Goal: Task Accomplishment & Management: Manage account settings

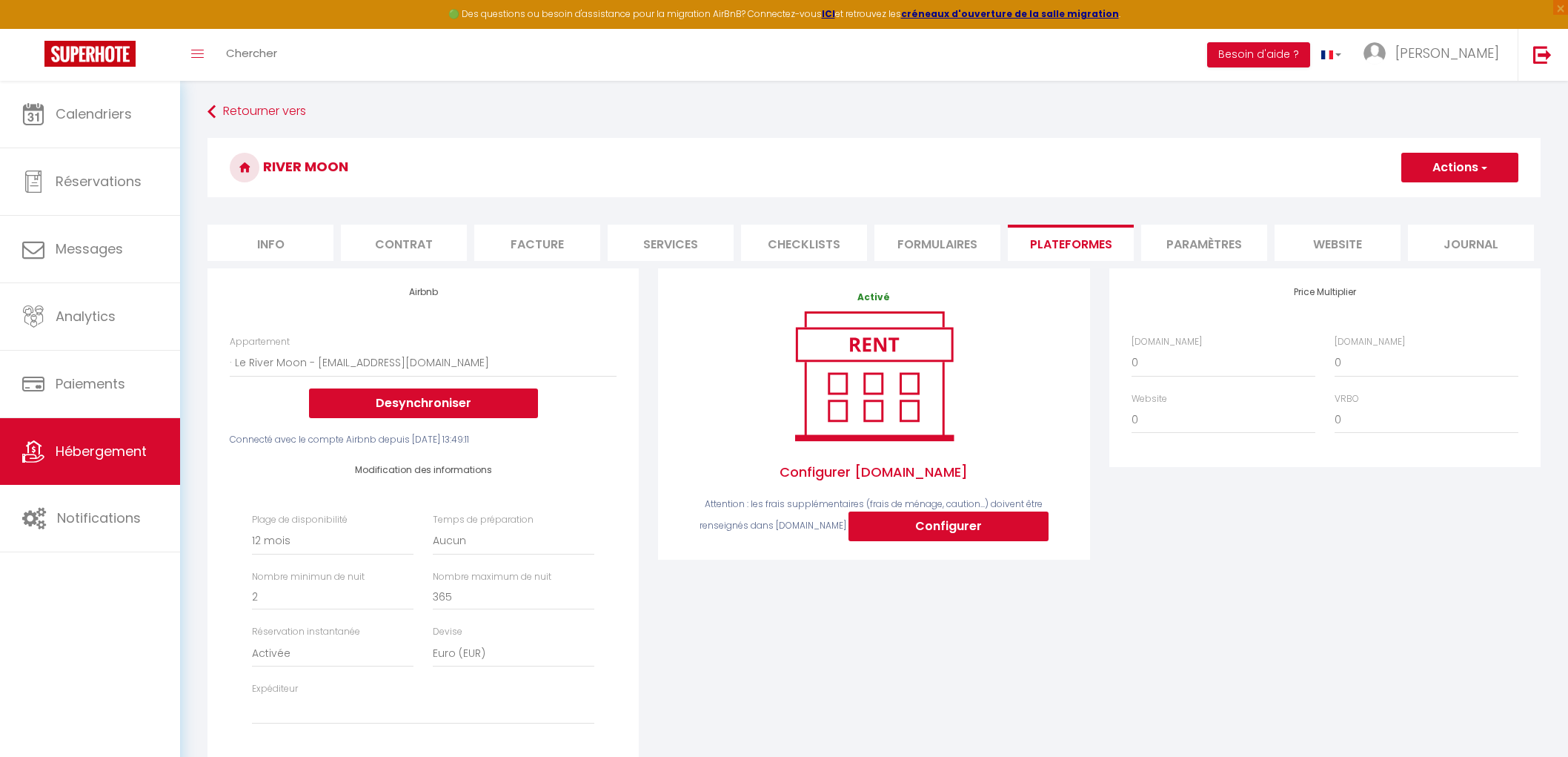
select select "2302-1380530262565342780"
select select "365"
select select "EUR"
select select
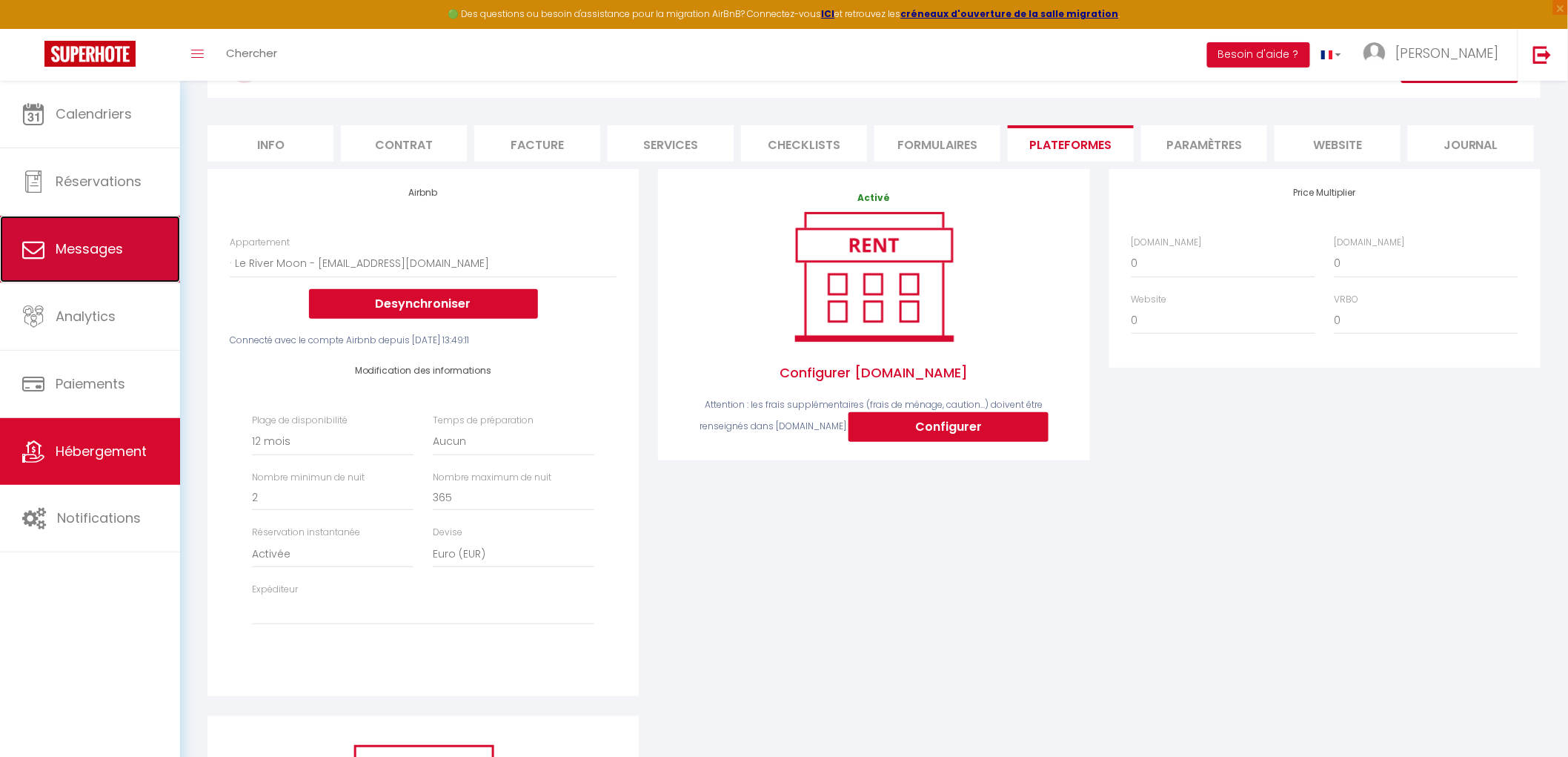
click at [109, 257] on span "Messages" at bounding box center [88, 249] width 67 height 19
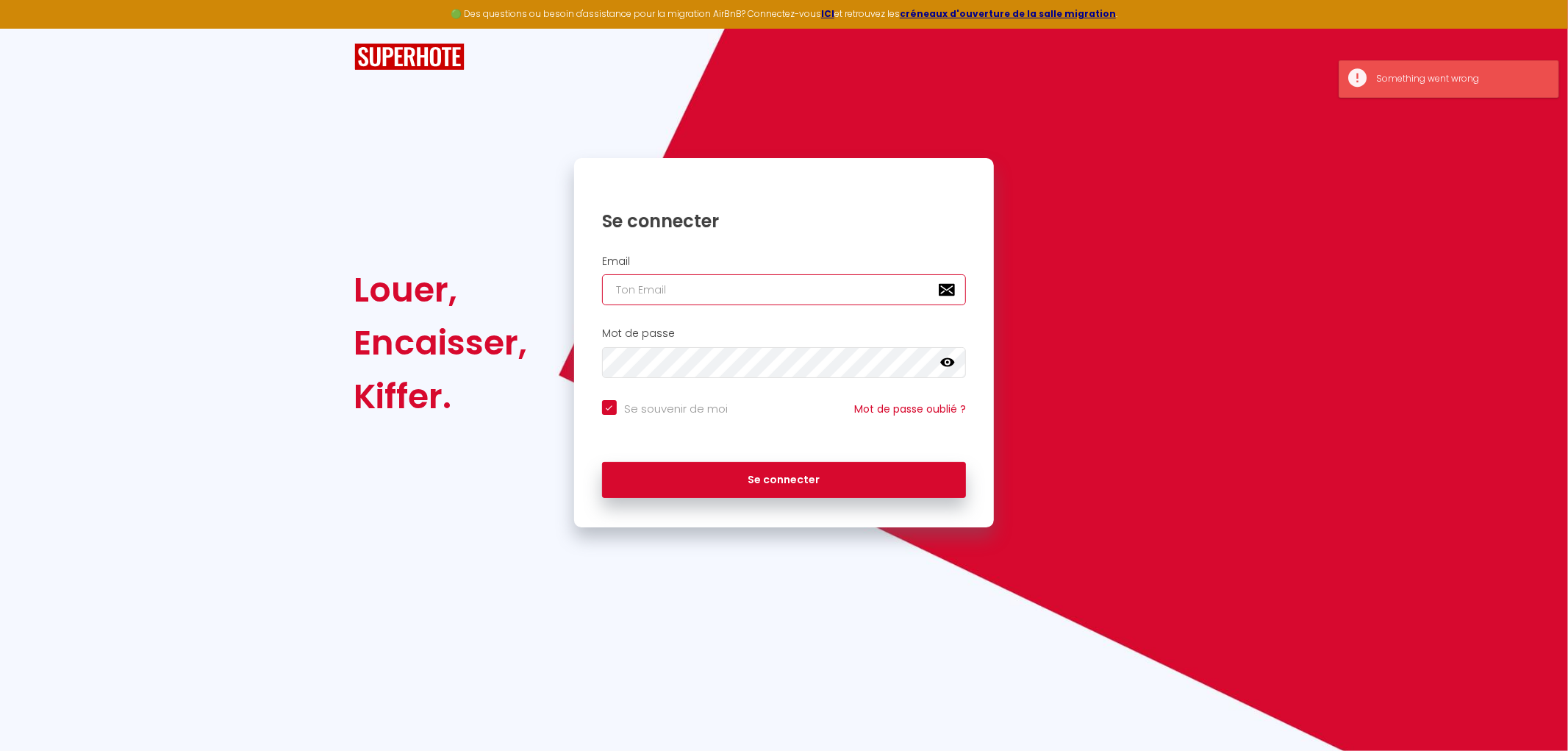
click at [655, 283] on input "email" at bounding box center [784, 290] width 364 height 31
type input "[EMAIL_ADDRESS][DOMAIN_NAME]"
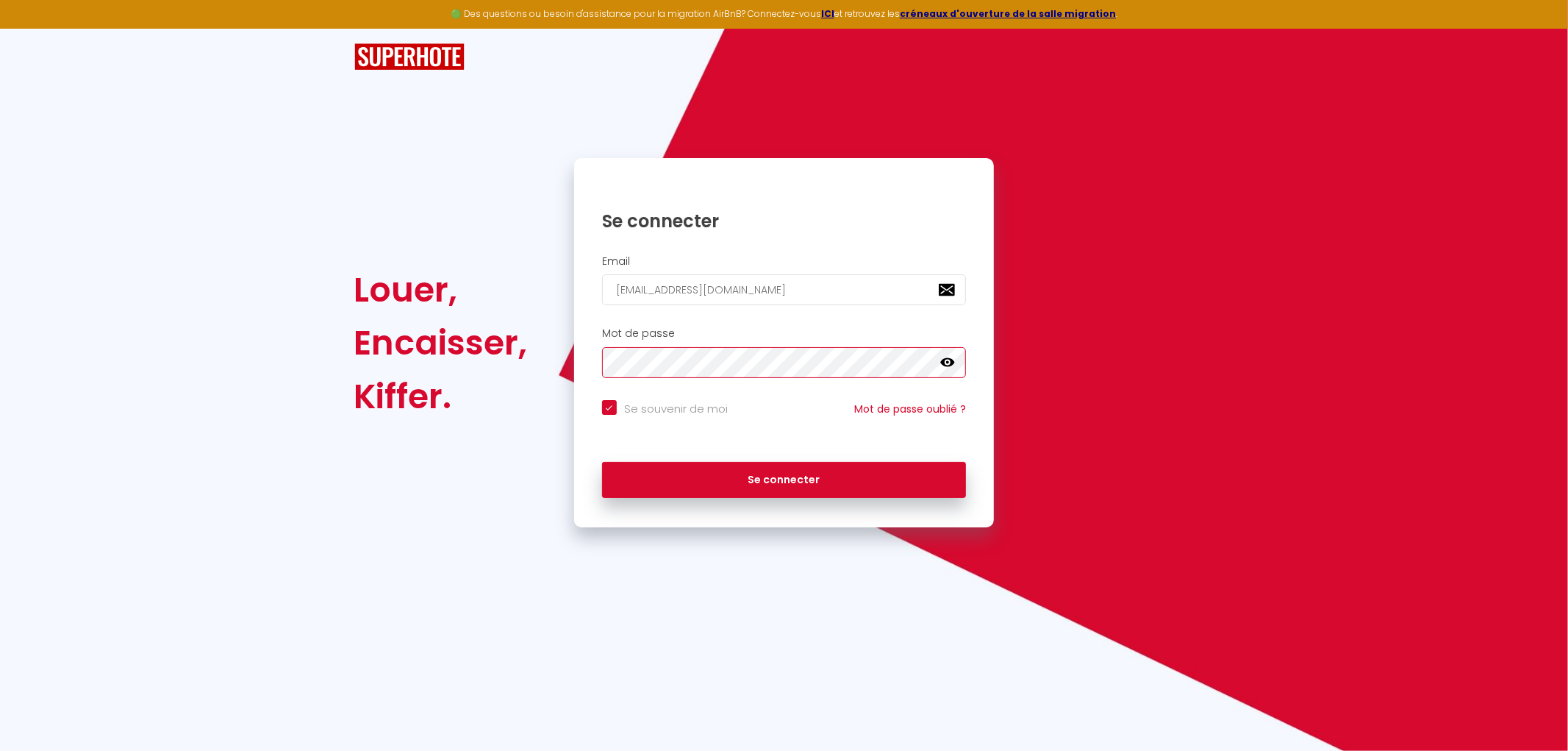
click at [602, 461] on button "Se connecter" at bounding box center [784, 480] width 364 height 37
checkbox input "true"
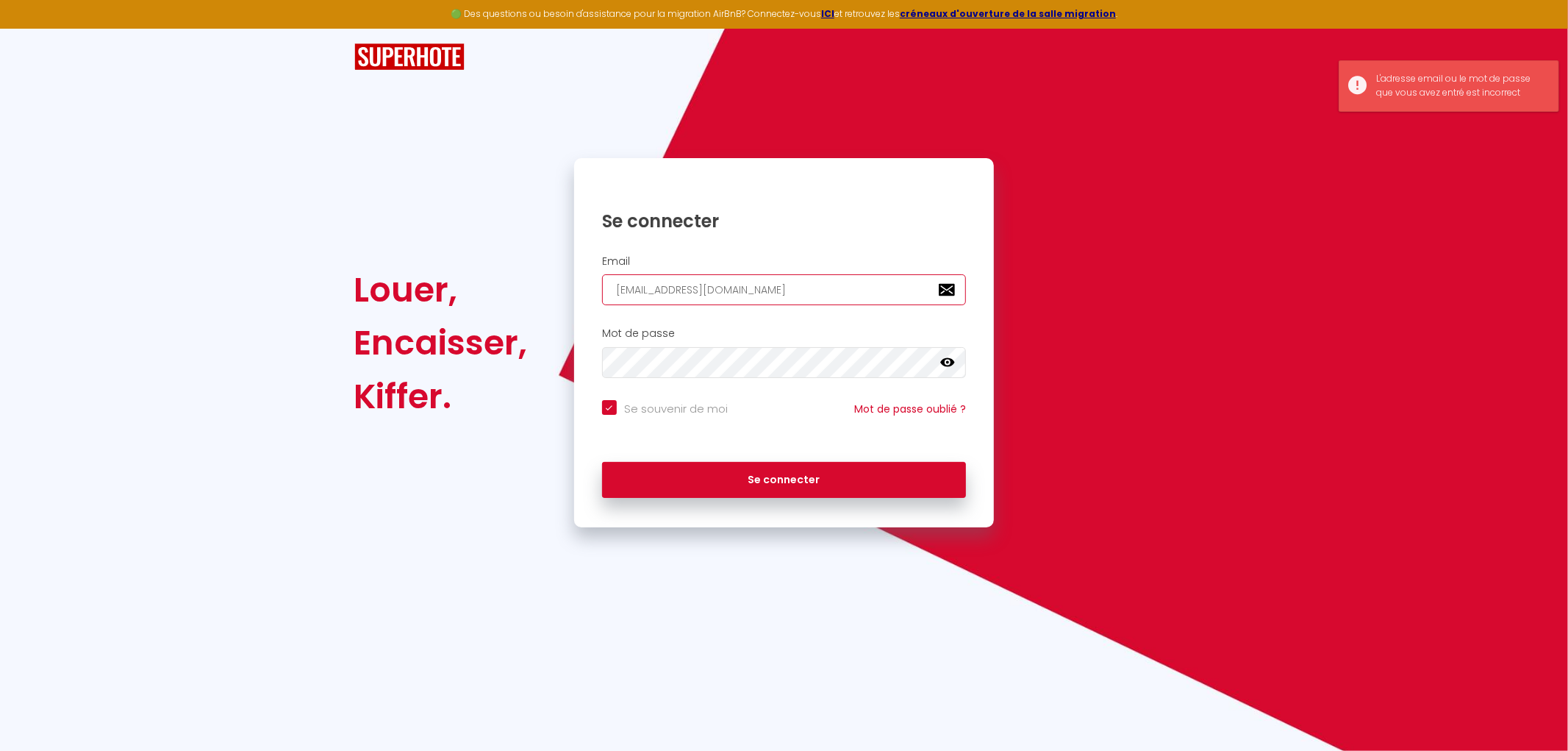
drag, startPoint x: 789, startPoint y: 284, endPoint x: 554, endPoint y: 290, distance: 235.1
click at [554, 290] on div "Louer, Encaisser, Kiffer. Se connecter Email [EMAIL_ADDRESS][DOMAIN_NAME] Mot d…" at bounding box center [784, 343] width 879 height 369
type input "j"
checkbox input "true"
type input "je"
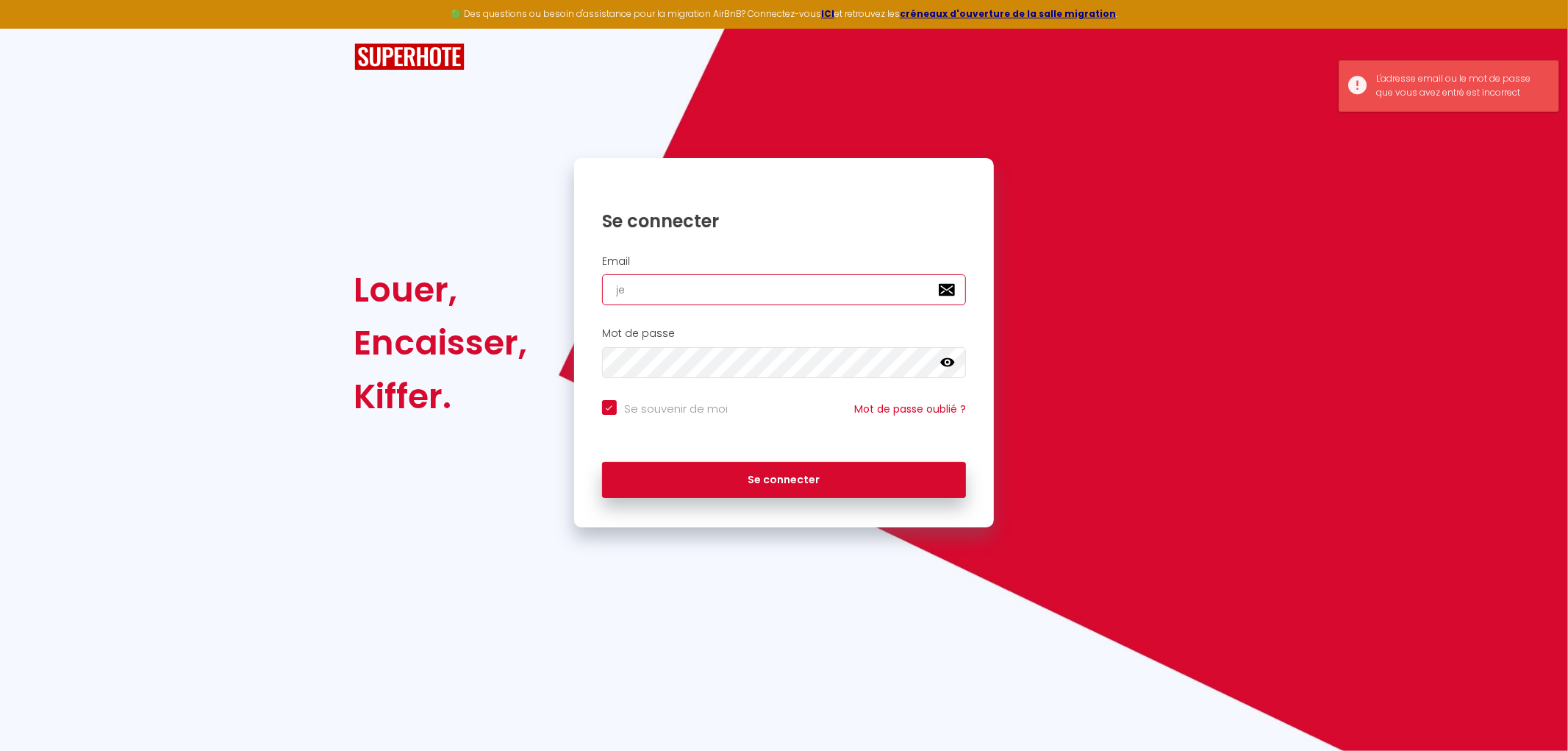
checkbox input "true"
type input "jes"
checkbox input "true"
type input "[PERSON_NAME]"
checkbox input "true"
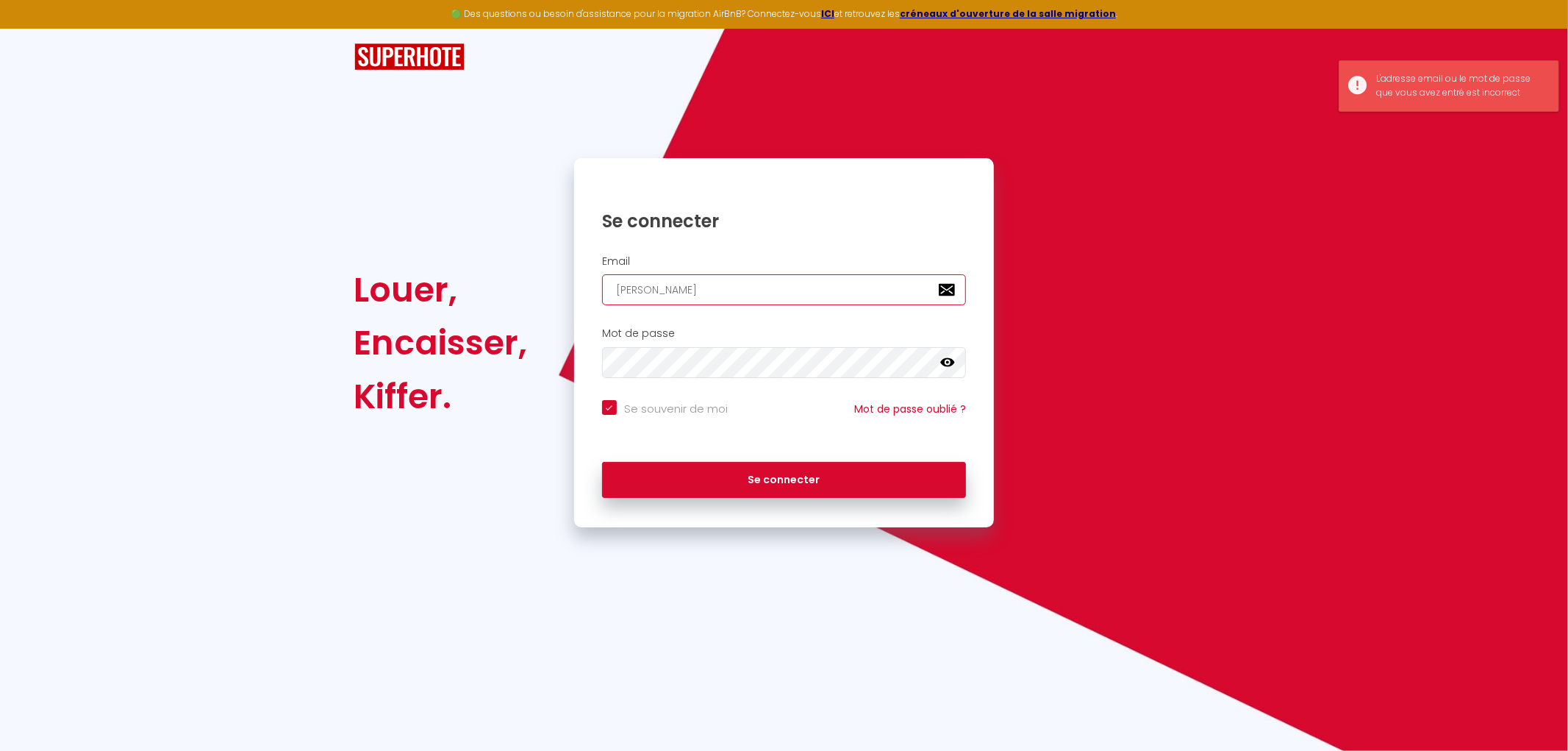
type input "[PERSON_NAME]"
checkbox input "true"
type input "jessysa"
checkbox input "true"
type input "jessysai"
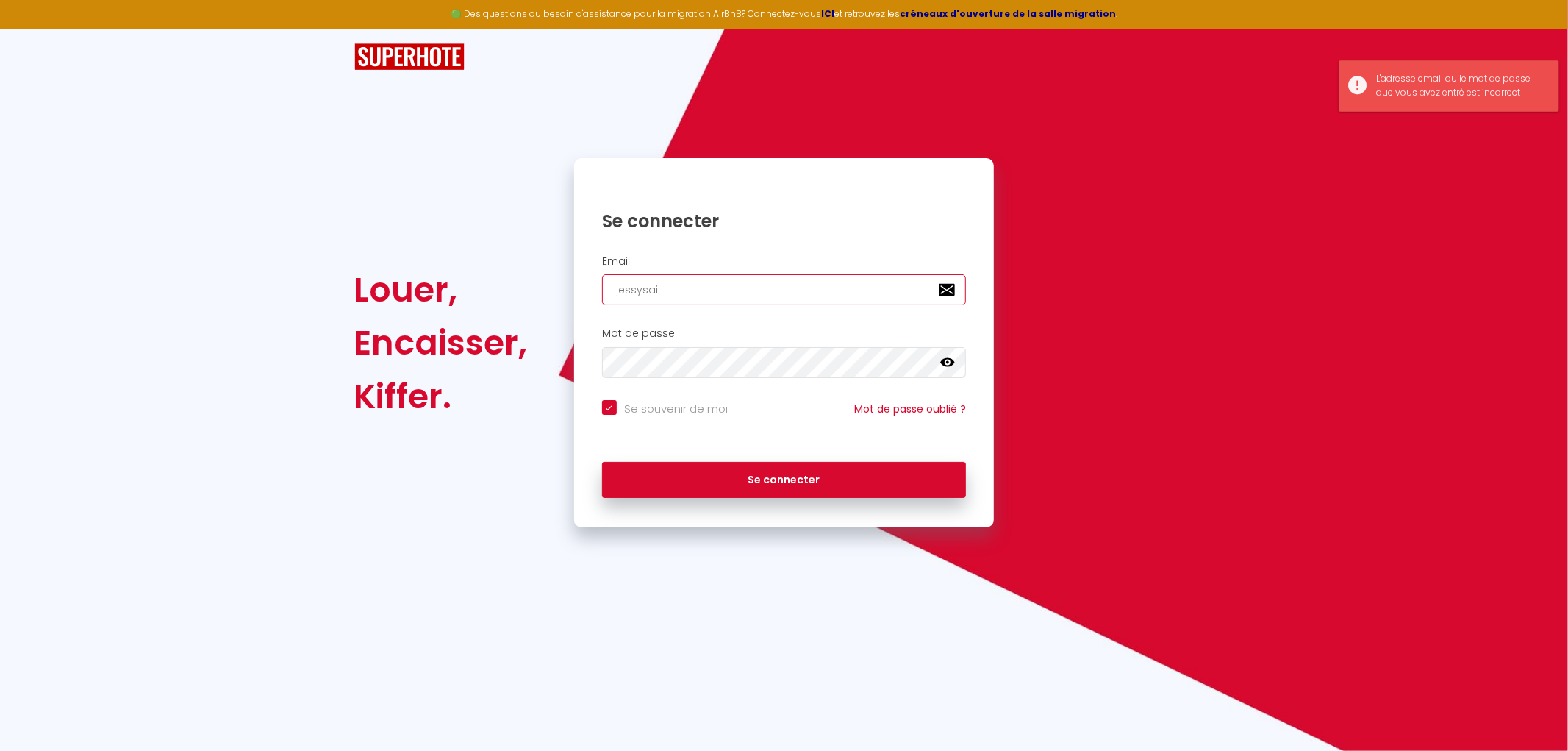
checkbox input "true"
type input "[PERSON_NAME]"
checkbox input "true"
type input "jessysaive"
checkbox input "true"
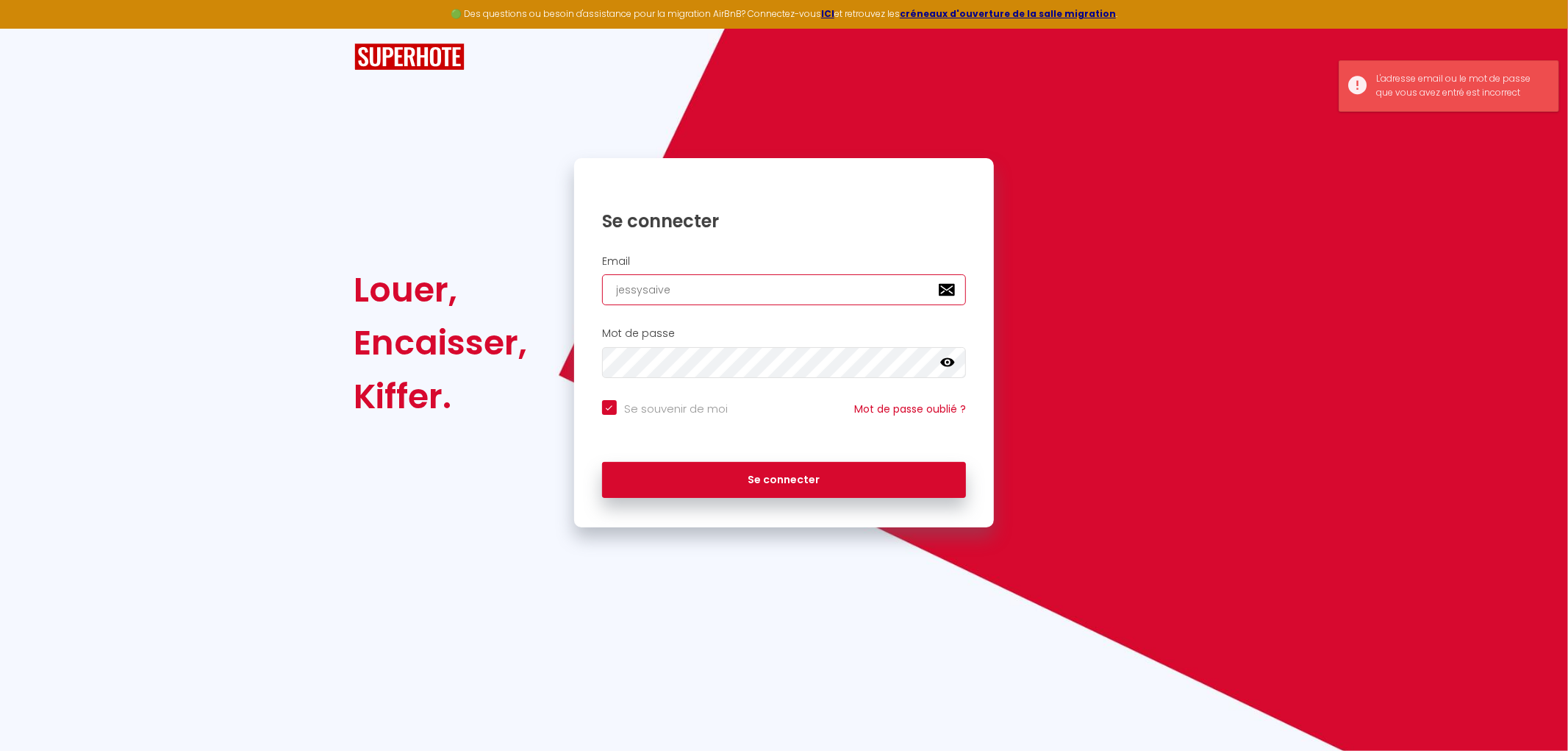
type input "jessysaiven"
checkbox input "true"
type input "jessysaiveni"
checkbox input "true"
type input "jessysaiven"
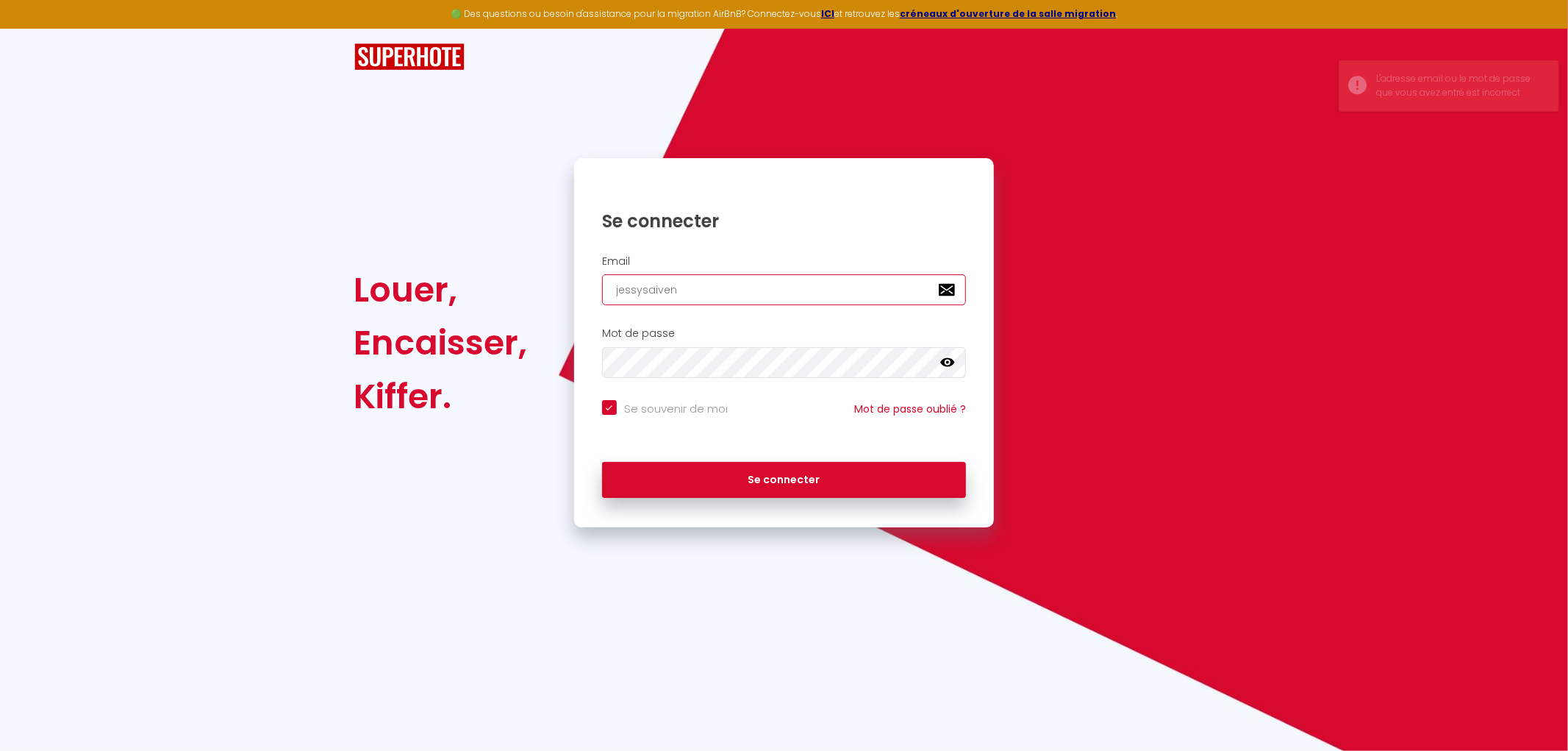
checkbox input "true"
type input "jessysaive"
checkbox input "true"
type input "[PERSON_NAME]"
checkbox input "true"
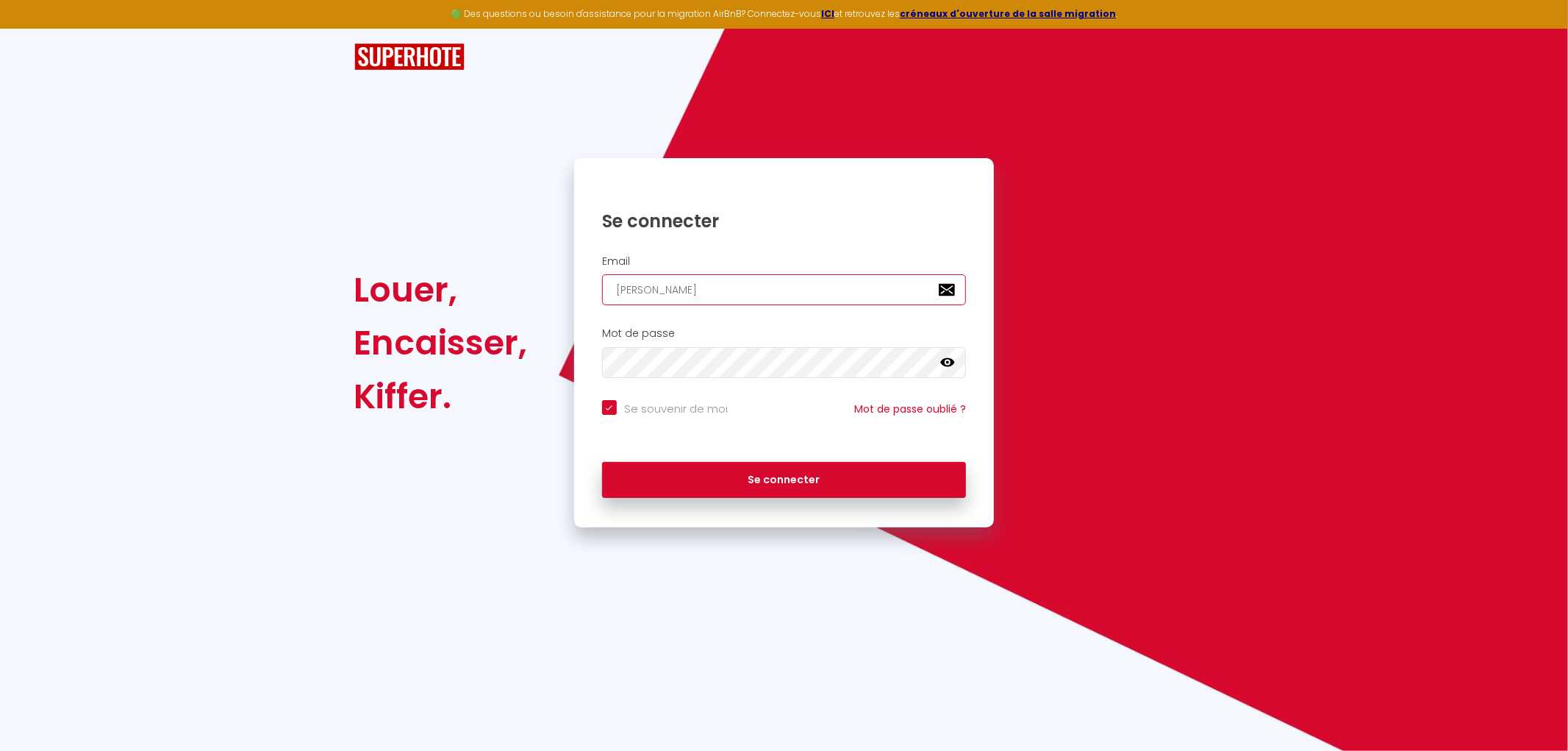
type input "jessysaive"
checkbox input "true"
type input "jessysaive@"
checkbox input "true"
type input "jessysaive@h"
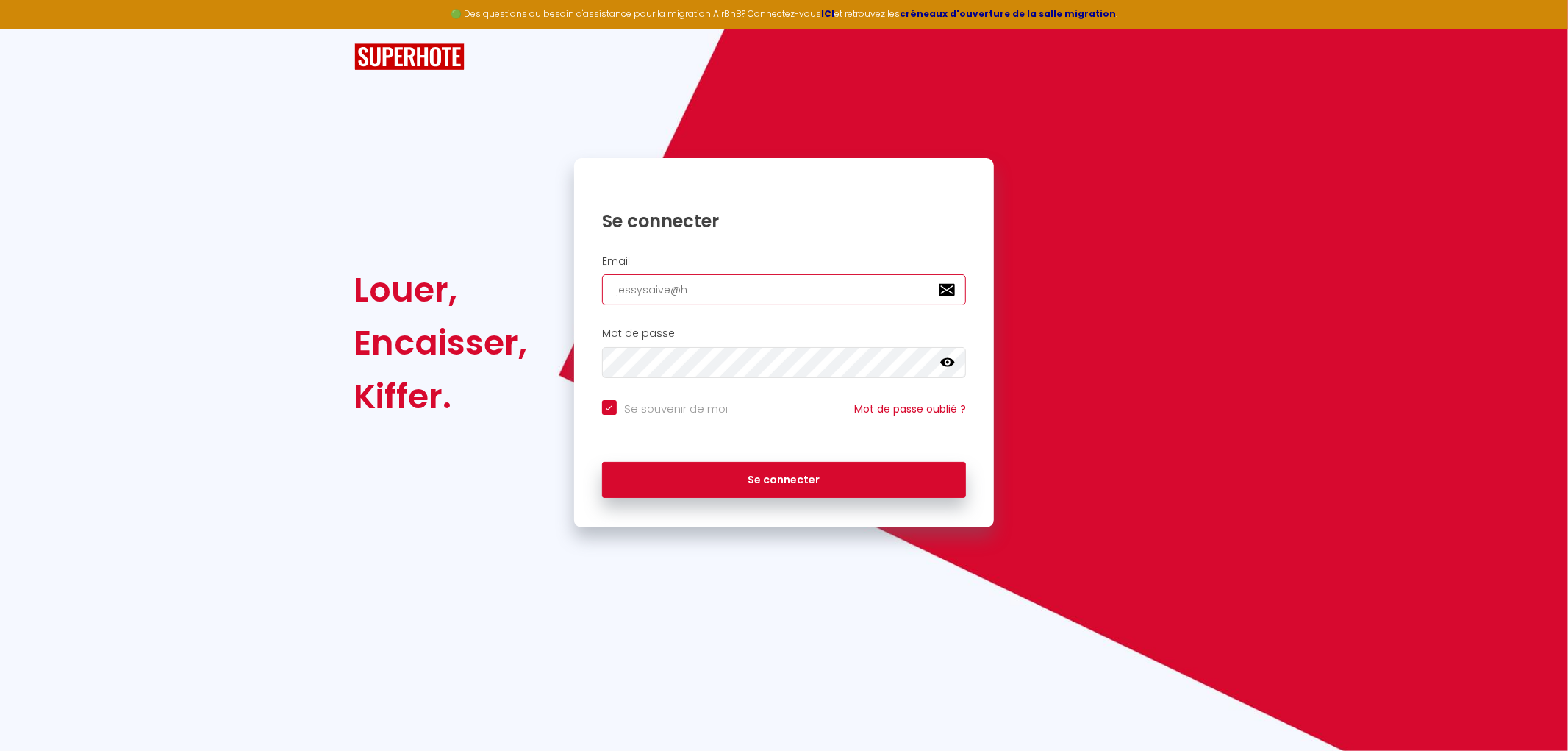
checkbox input "true"
type input "jessysaive@ho"
checkbox input "true"
type input "jessysaive@hot"
checkbox input "true"
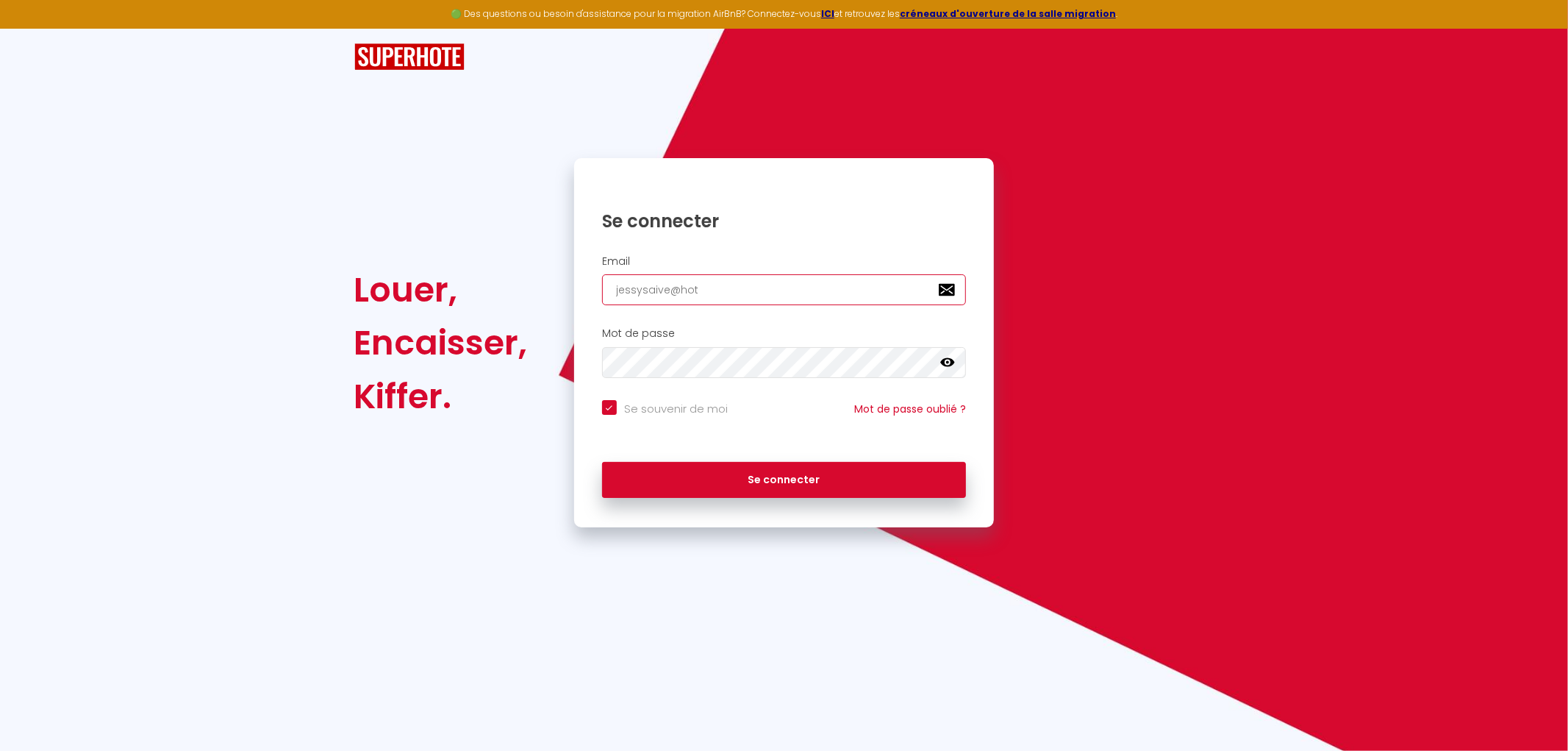
type input "jessysaive@hotm"
checkbox input "true"
type input "jessysaive@hotma"
checkbox input "true"
type input "jessysaive@hotmai"
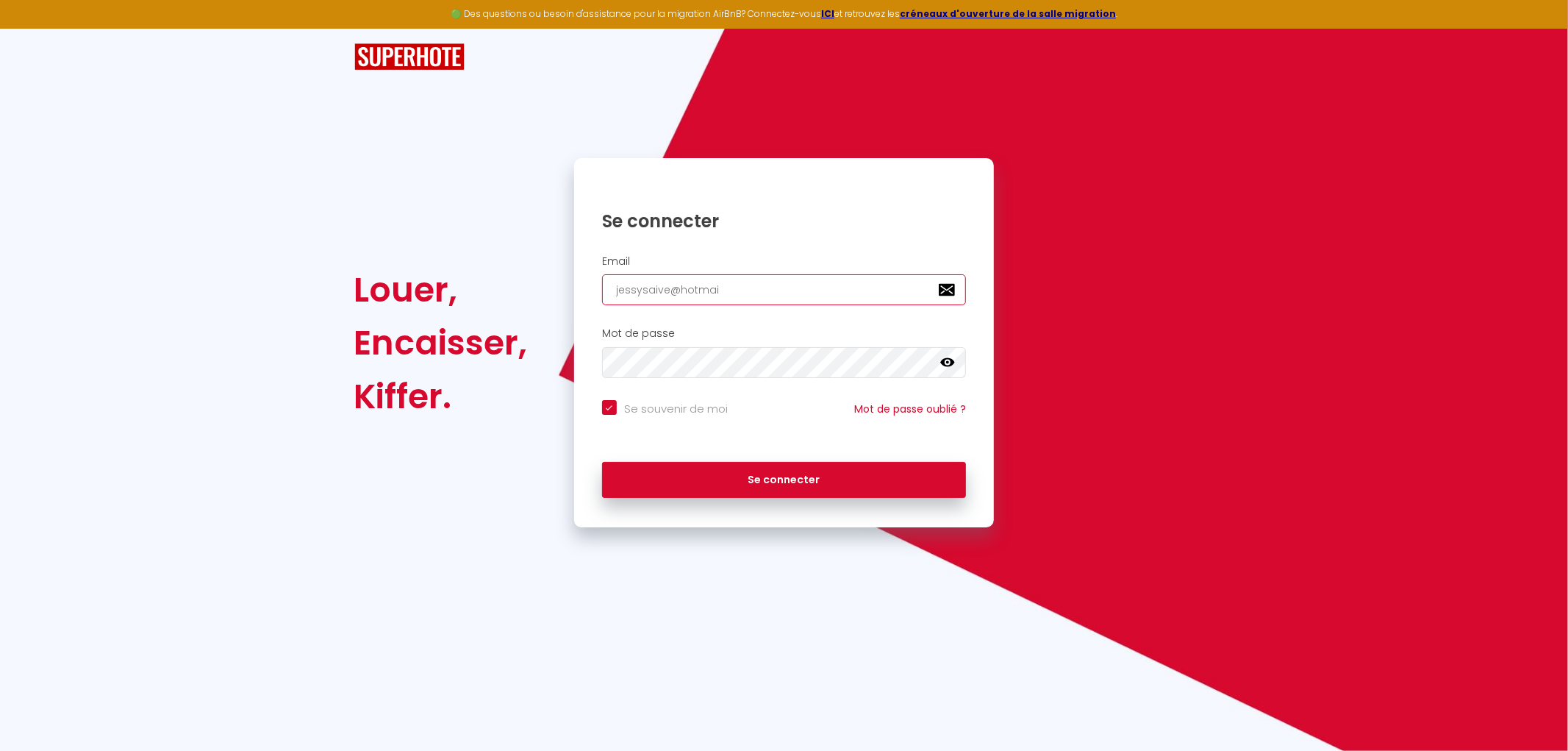
checkbox input "true"
type input "[EMAIL_ADDRESS]"
checkbox input "true"
type input "[EMAIL_ADDRESS]."
checkbox input "true"
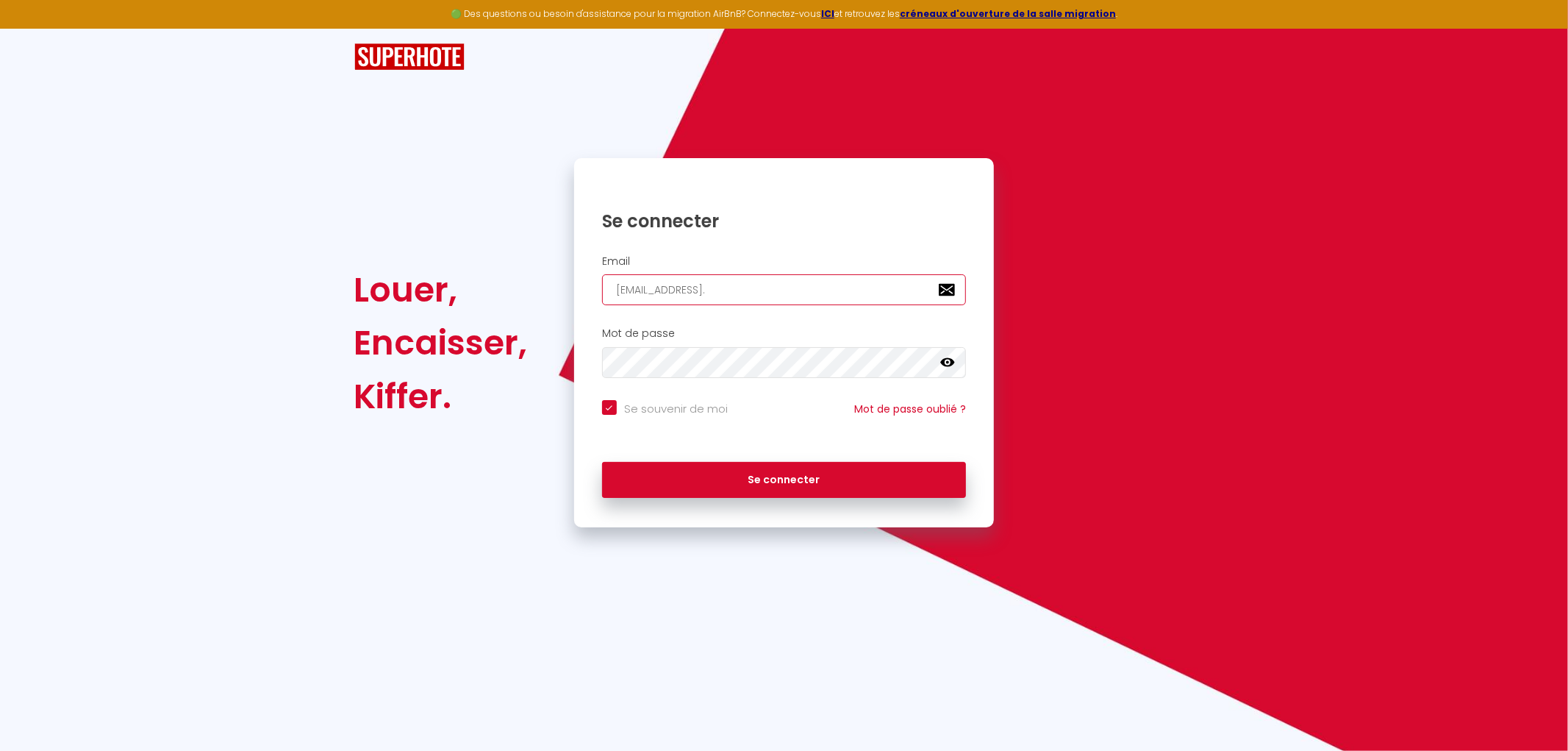
type input "jessysaive@hotmail.C"
checkbox input "true"
type input "[EMAIL_ADDRESS][DOMAIN_NAME]"
checkbox input "true"
type input "jessysaive@hotmail.C"
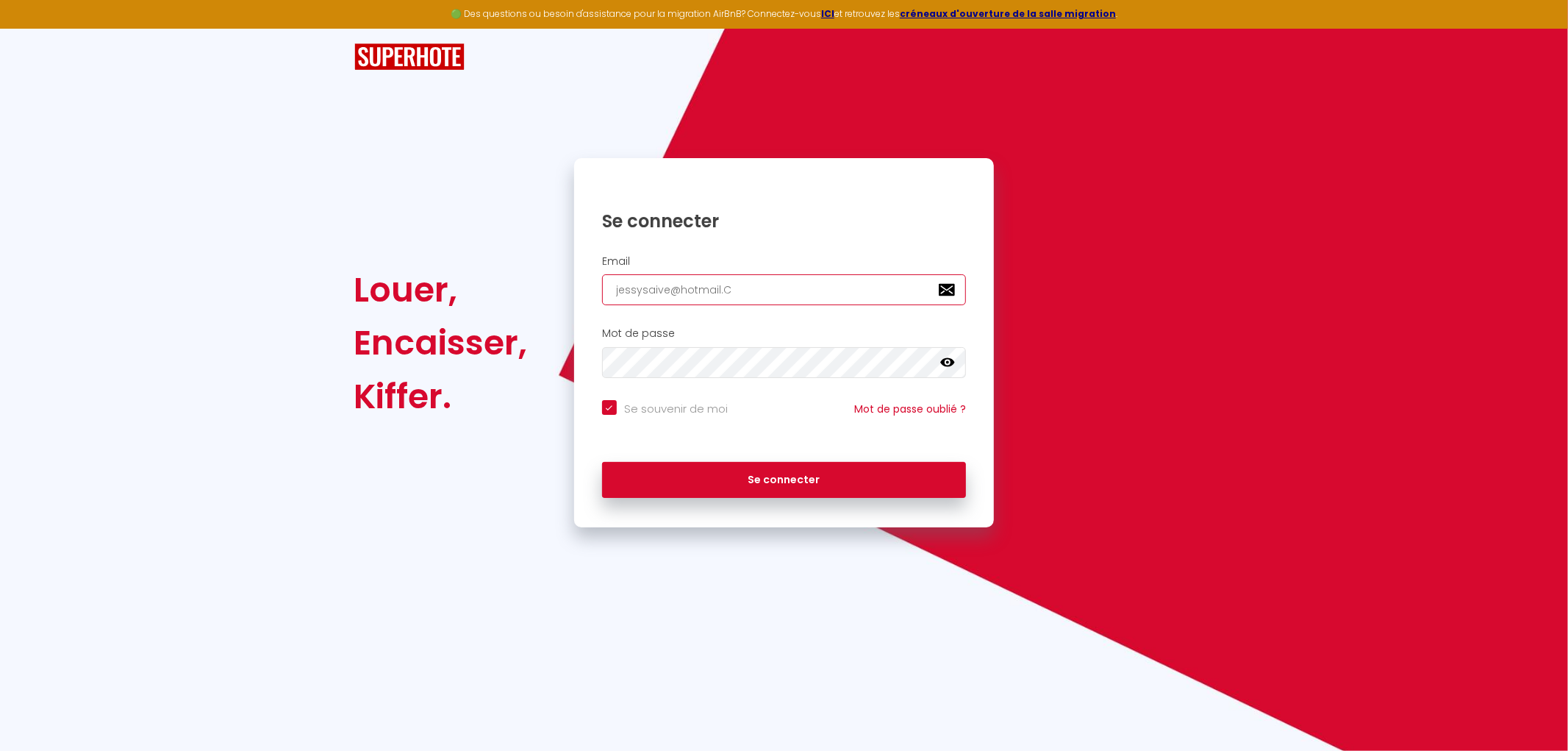
checkbox input "true"
type input "[EMAIL_ADDRESS]."
checkbox input "true"
type input "jessysaive@hotmail.c"
checkbox input "true"
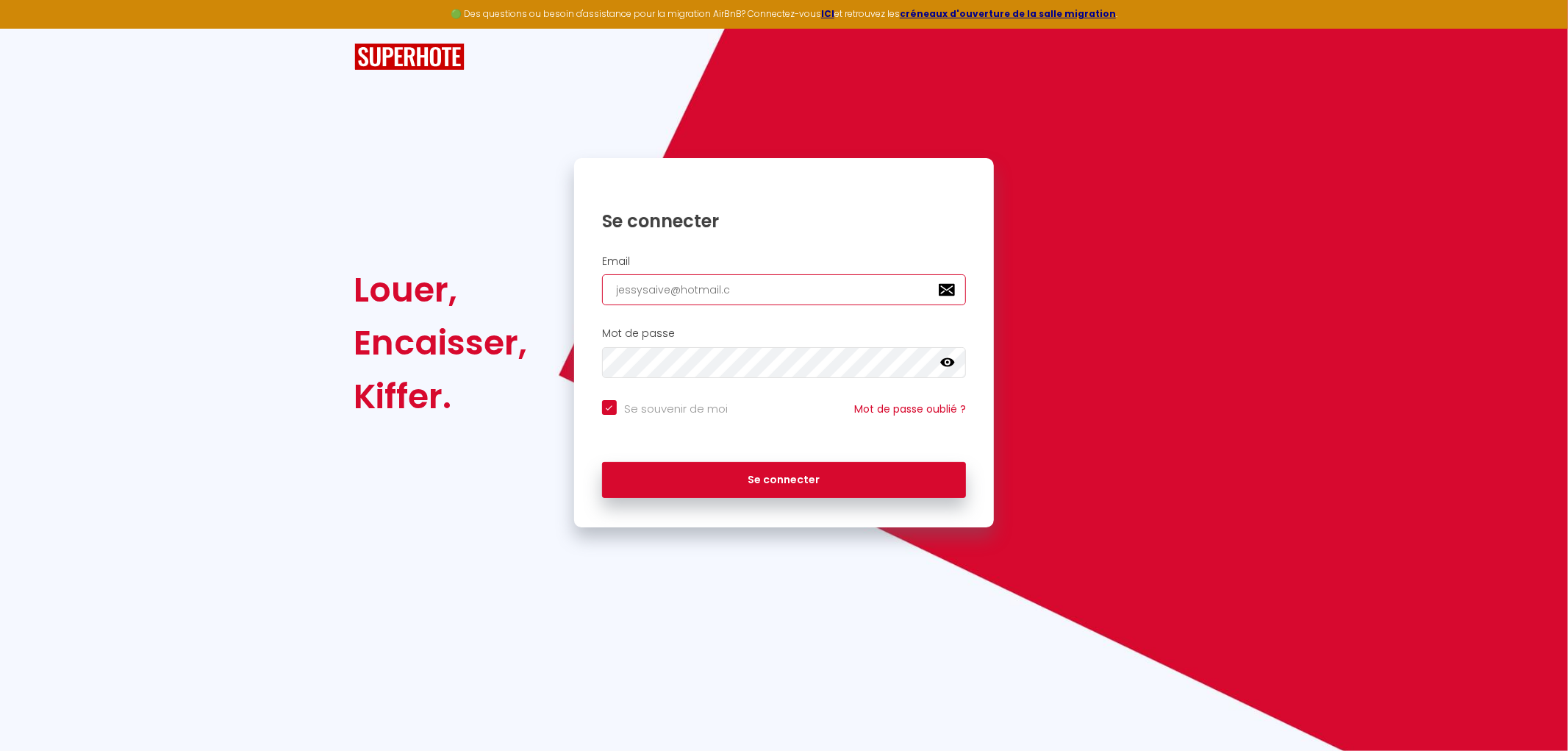
type input "[EMAIL_ADDRESS][DOMAIN_NAME]"
checkbox input "true"
type input "[EMAIL_ADDRESS][DOMAIN_NAME]"
checkbox input "true"
type input "[EMAIL_ADDRESS][DOMAIN_NAME]"
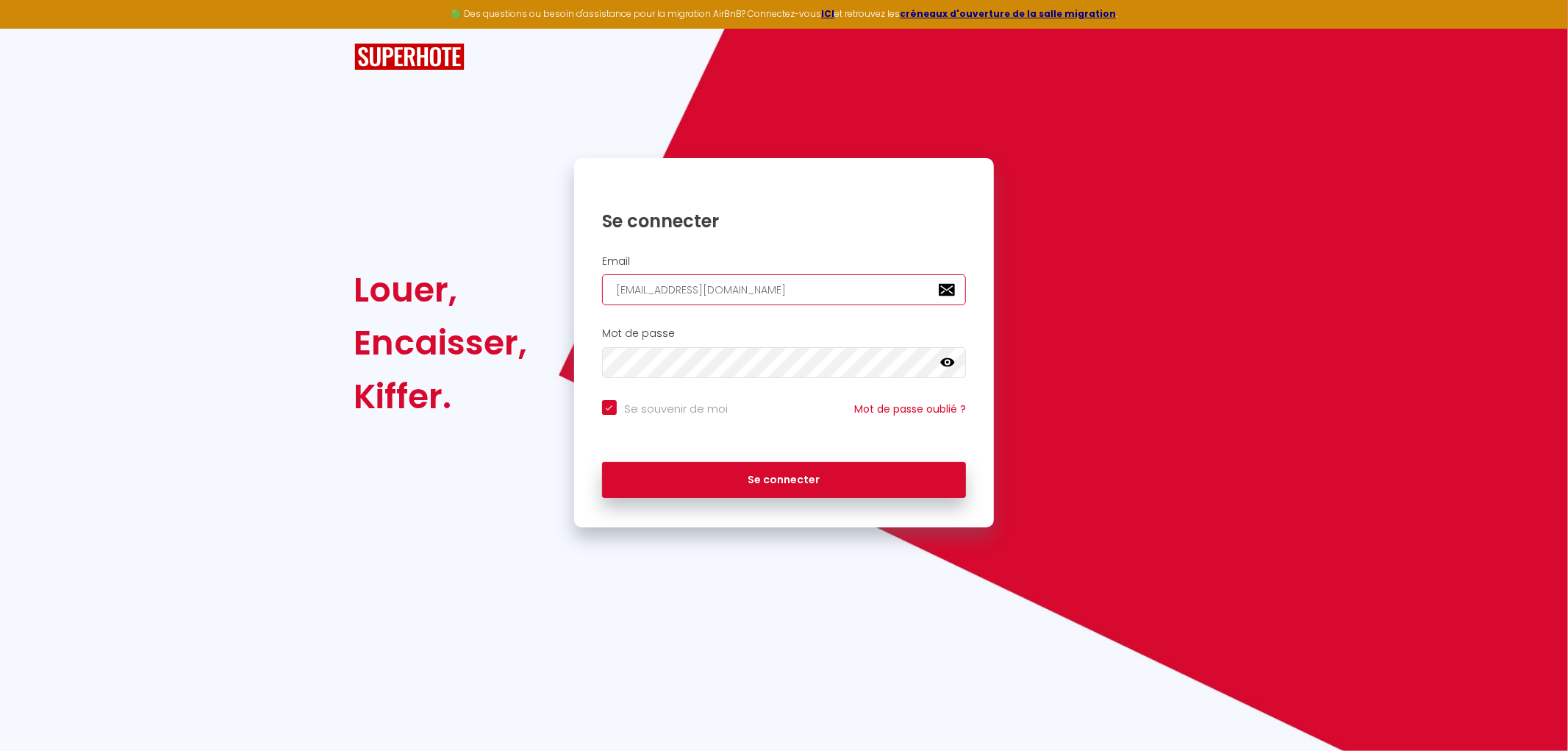
click at [602, 461] on button "Se connecter" at bounding box center [784, 480] width 364 height 37
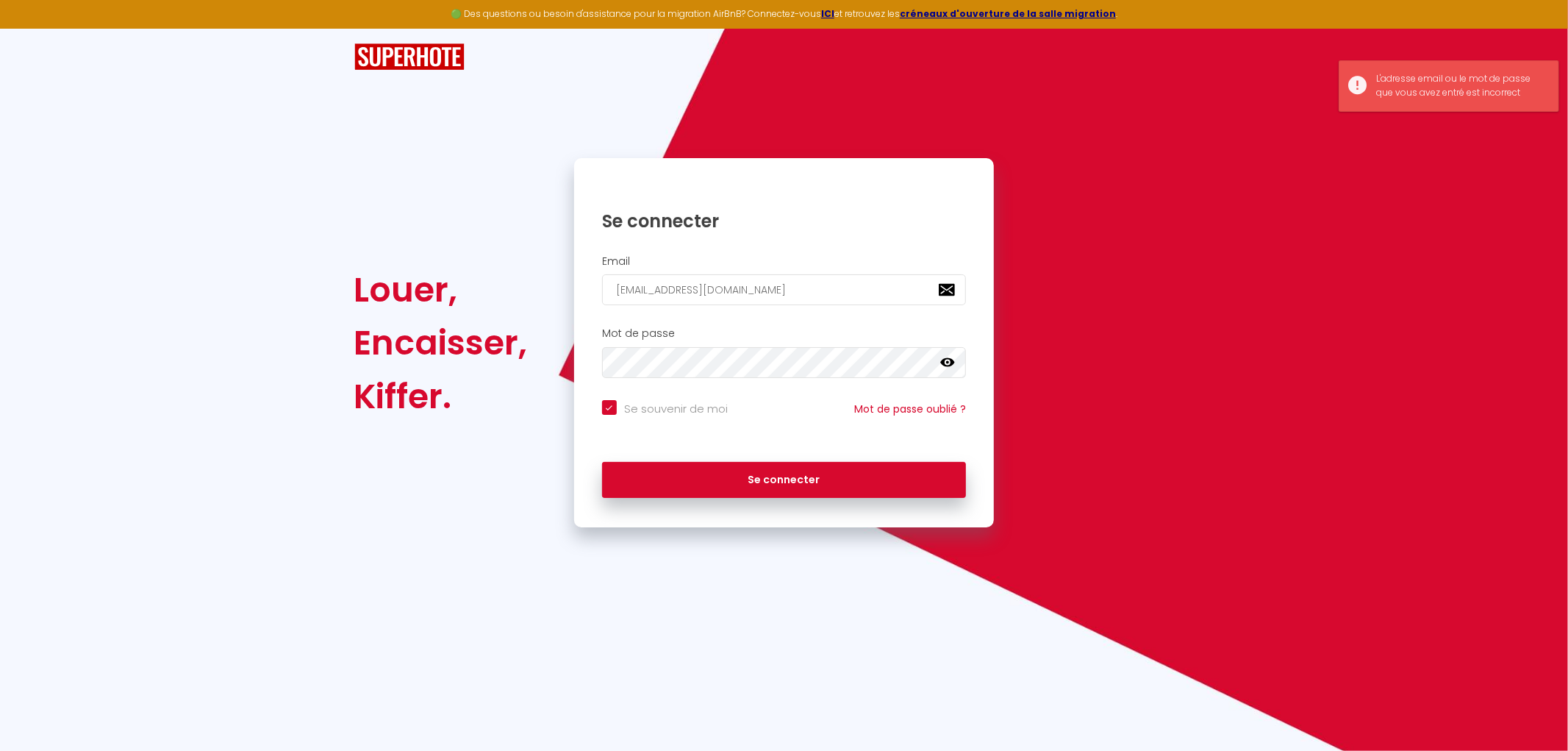
click at [947, 359] on icon at bounding box center [947, 362] width 14 height 8
click at [602, 461] on button "Se connecter" at bounding box center [784, 480] width 364 height 37
checkbox input "true"
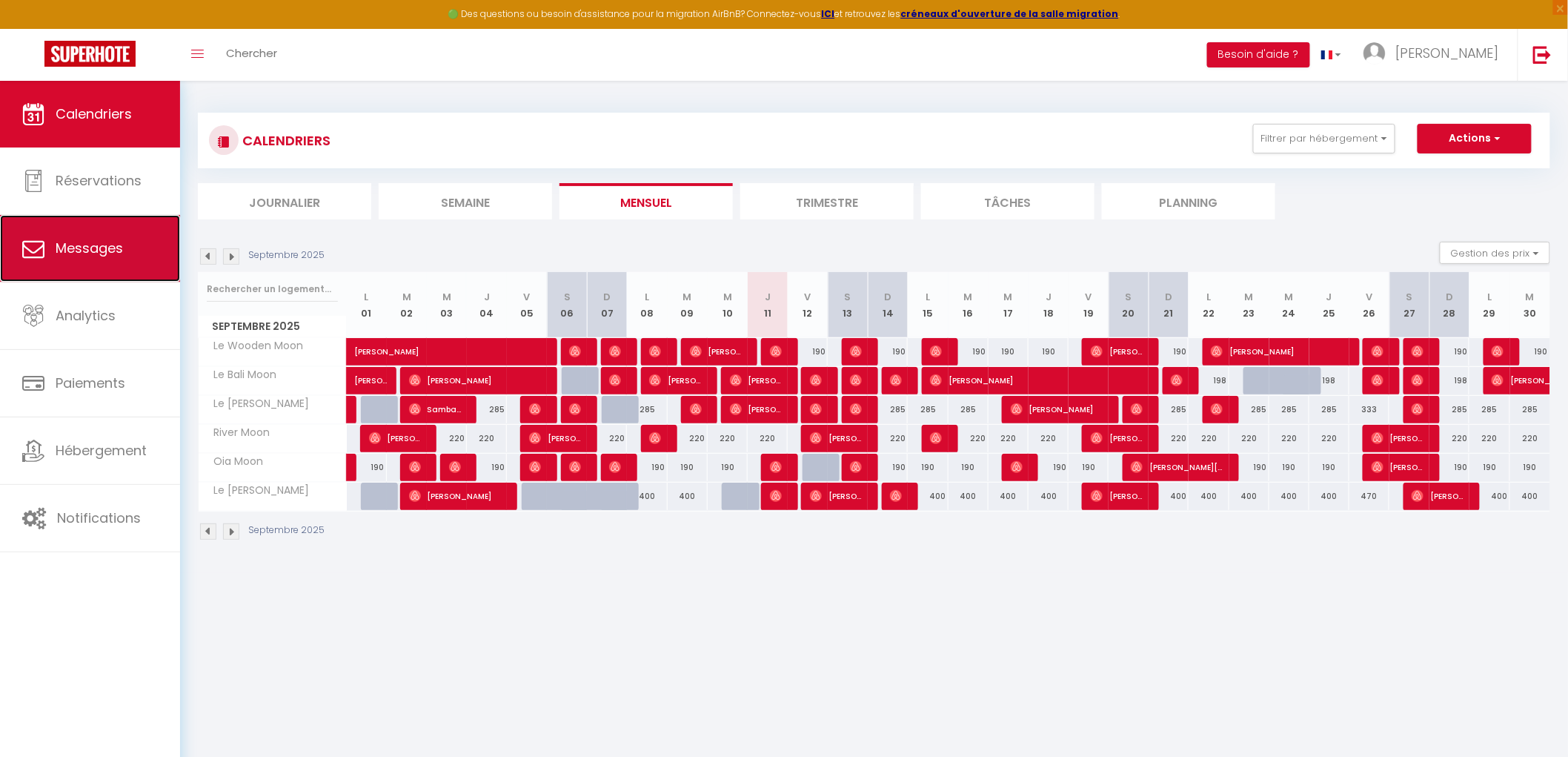
click at [117, 253] on span "Messages" at bounding box center [88, 248] width 67 height 19
select select "message"
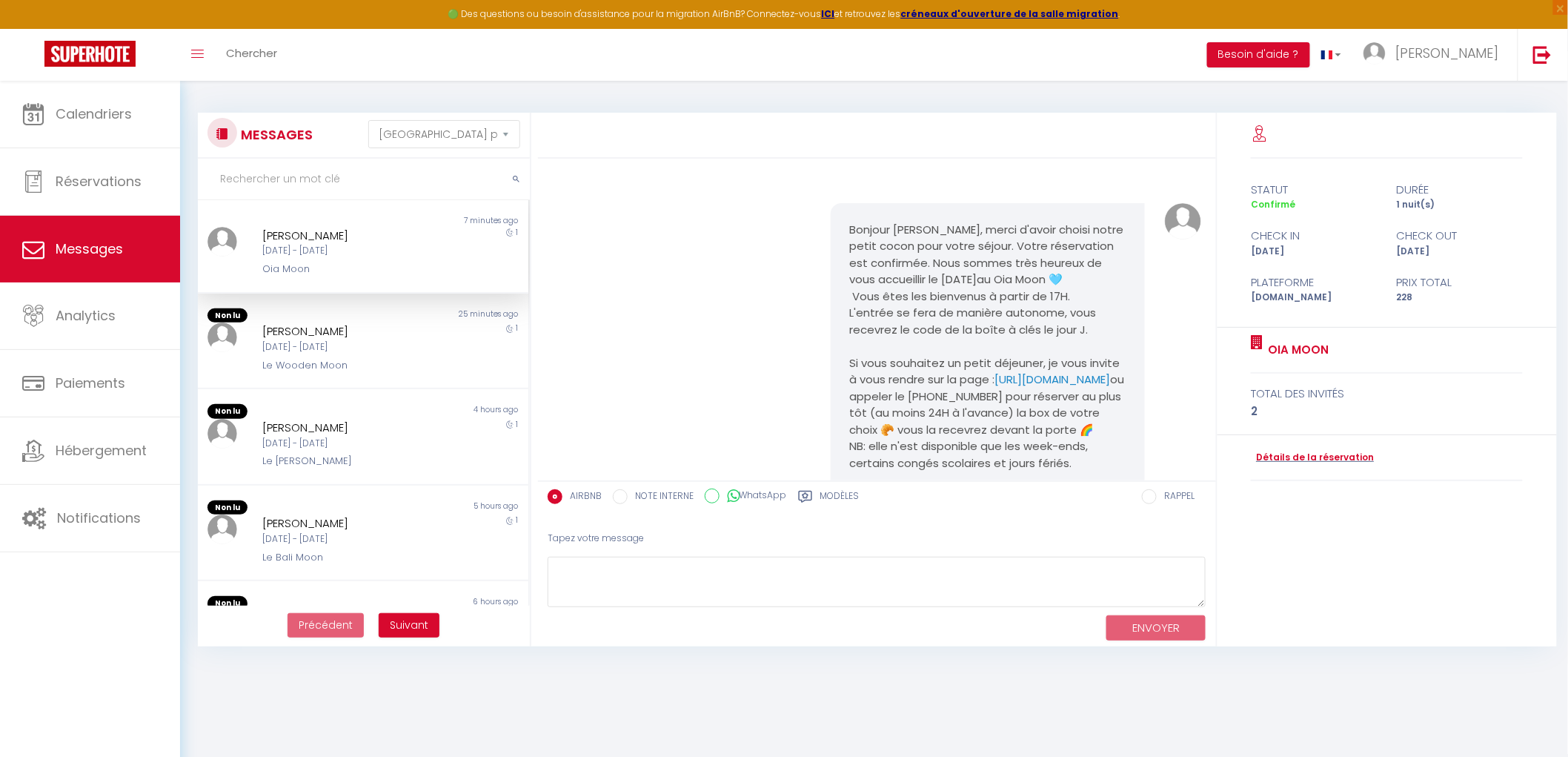
scroll to position [4266, 0]
